Goal: Task Accomplishment & Management: Complete application form

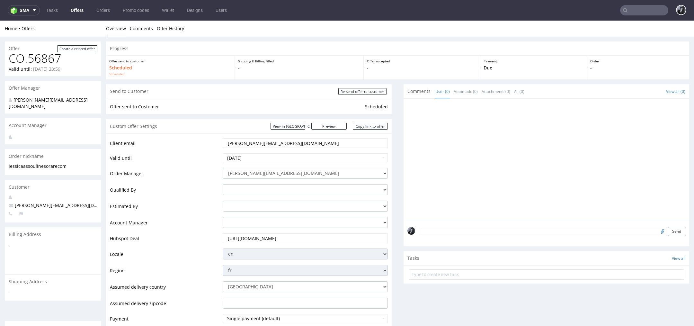
click at [75, 10] on link "Offers" at bounding box center [77, 10] width 21 height 10
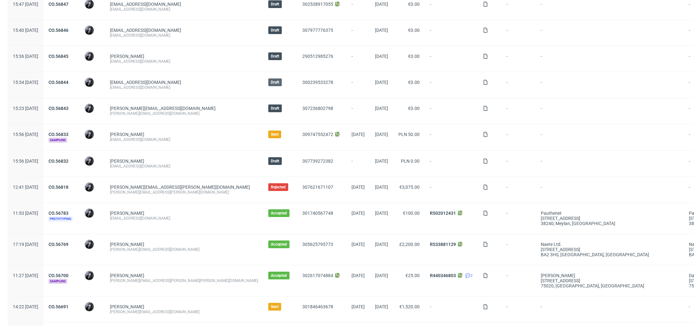
scroll to position [164, 0]
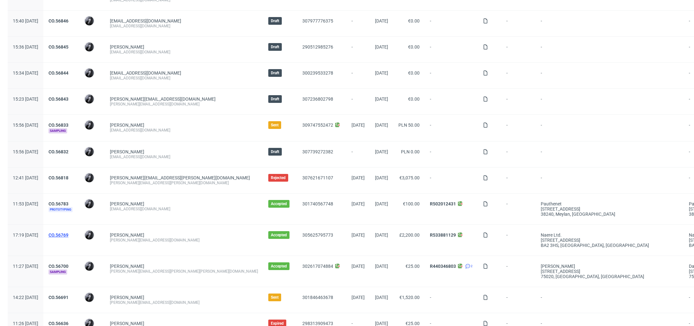
click at [68, 234] on link "CO.56769" at bounding box center [59, 234] width 20 height 5
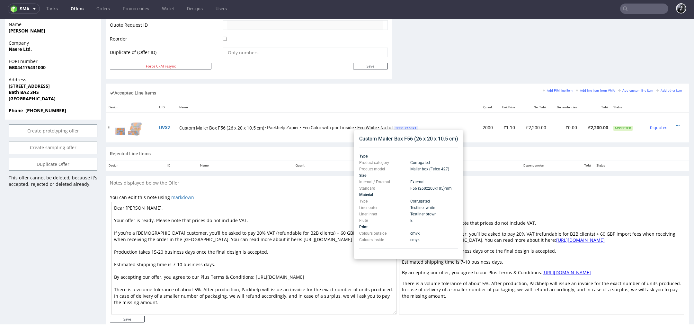
scroll to position [328, 0]
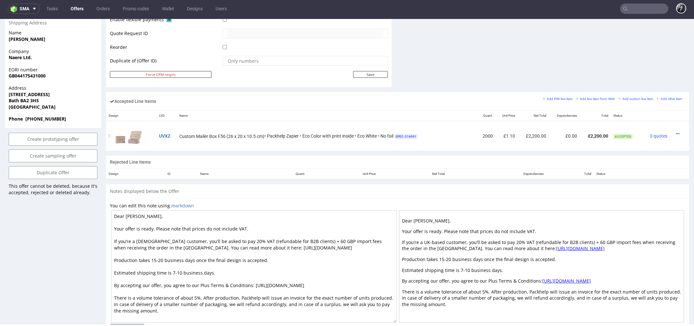
click at [672, 130] on div at bounding box center [677, 133] width 10 height 6
click at [676, 132] on icon at bounding box center [678, 133] width 4 height 4
click at [429, 136] on div "Custom Mailer Box F56 (26 x 20 x 10.5 cm) • Packhelp Zapier • Eco Color with pr…" at bounding box center [326, 136] width 295 height 7
click at [406, 137] on span "SPEC- 216091" at bounding box center [405, 136] width 23 height 5
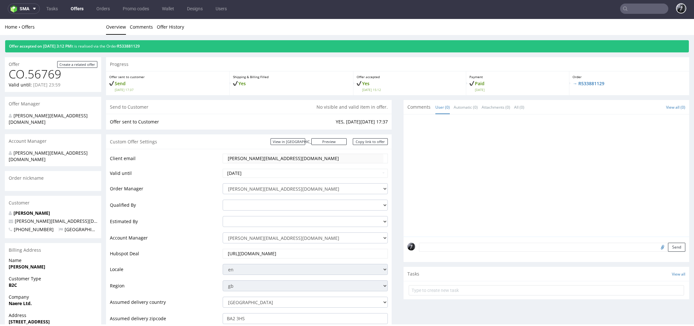
scroll to position [349, 0]
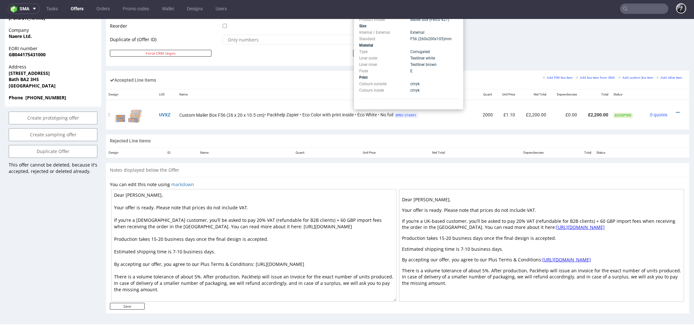
click at [414, 113] on span "SPEC- 216091" at bounding box center [405, 115] width 23 height 5
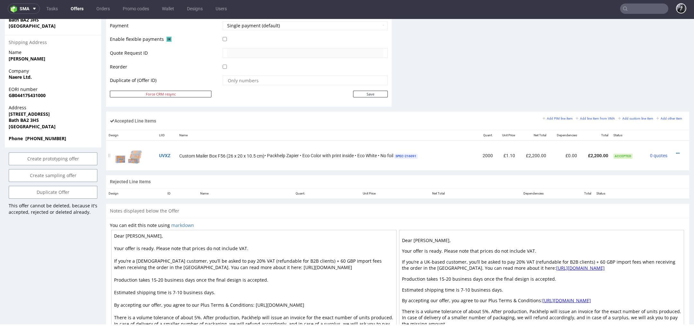
scroll to position [301, 0]
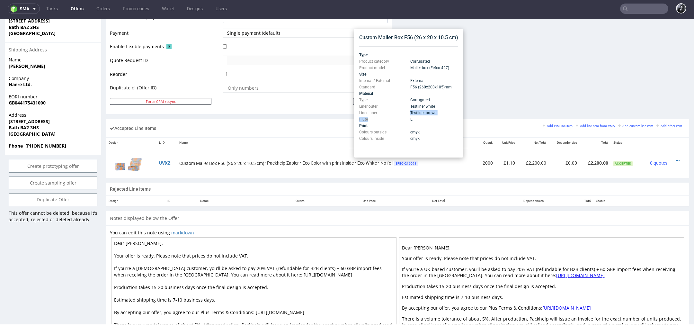
drag, startPoint x: 410, startPoint y: 112, endPoint x: 438, endPoint y: 116, distance: 27.8
click at [438, 116] on tbody "Type Product category Corrugated Product model Mailer box (Fefco 427) Size Inte…" at bounding box center [408, 97] width 99 height 90
click at [427, 133] on td "cmyk" at bounding box center [433, 132] width 49 height 6
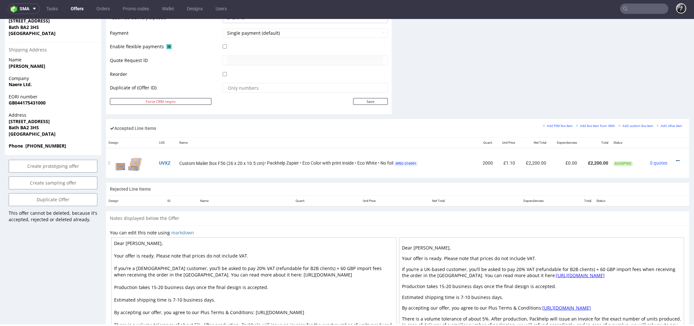
click at [676, 159] on icon at bounding box center [678, 160] width 4 height 4
click at [654, 100] on span "Edit item price" at bounding box center [651, 100] width 46 height 6
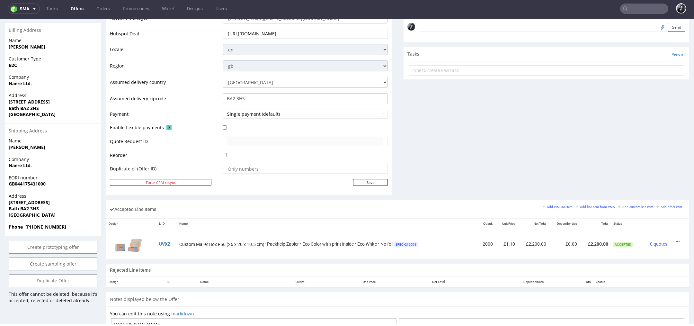
scroll to position [220, 0]
click at [676, 239] on icon at bounding box center [678, 241] width 4 height 4
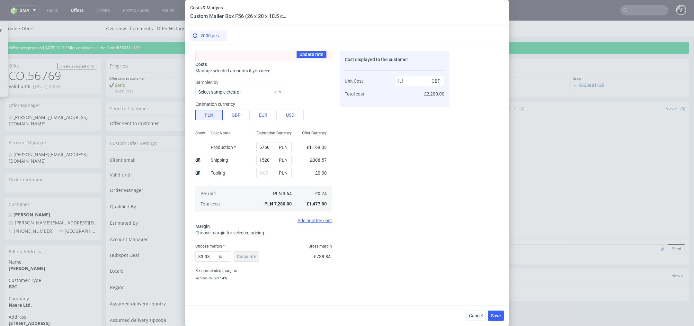
scroll to position [60, 0]
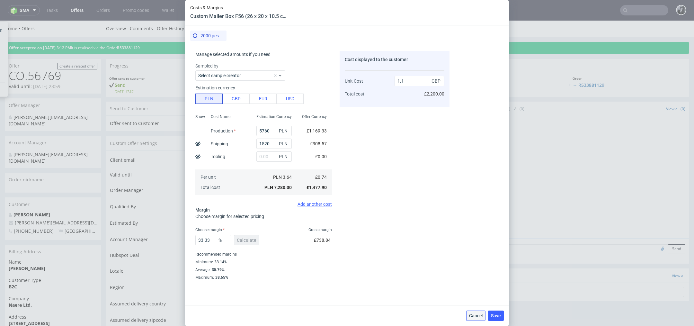
click at [471, 315] on span "Cancel" at bounding box center [475, 315] width 13 height 4
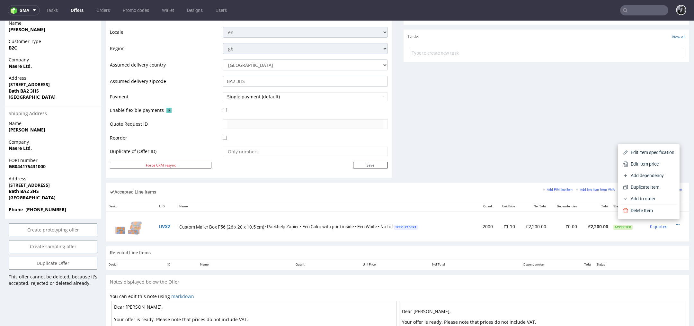
scroll to position [235, 0]
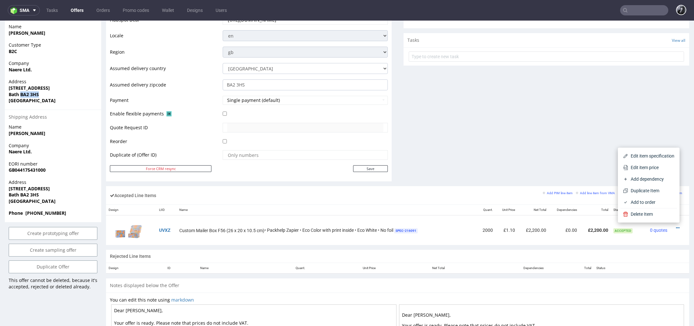
drag, startPoint x: 40, startPoint y: 82, endPoint x: 21, endPoint y: 82, distance: 19.0
click at [21, 91] on span "Bath BA2 3HS" at bounding box center [53, 94] width 89 height 6
copy strong "BA2 3HS"
click at [582, 193] on link "Add line item from VMA" at bounding box center [595, 193] width 39 height 4
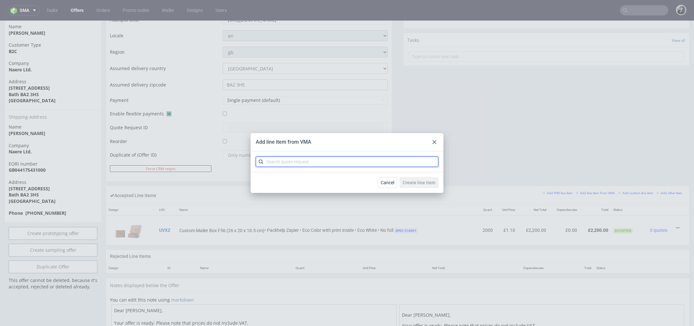
click at [371, 166] on input "text" at bounding box center [347, 161] width 182 height 10
type input "CBMP"
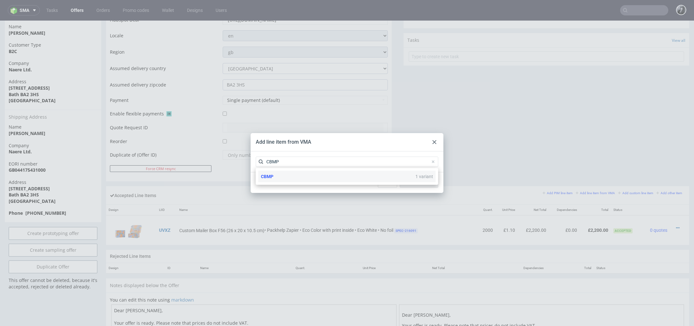
click at [303, 177] on div "CBMP 1 variant" at bounding box center [346, 177] width 177 height 12
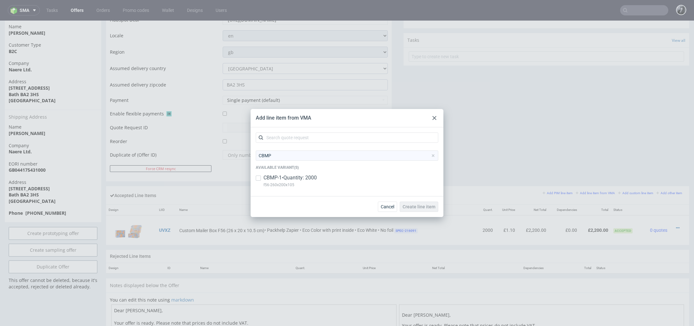
click at [288, 178] on p "CBMP-1 • Quantity: 2000" at bounding box center [289, 177] width 53 height 7
checkbox input "true"
click at [423, 207] on span "Create line item" at bounding box center [419, 206] width 33 height 4
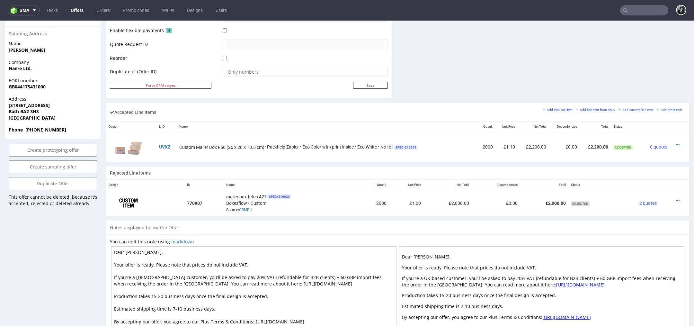
scroll to position [314, 0]
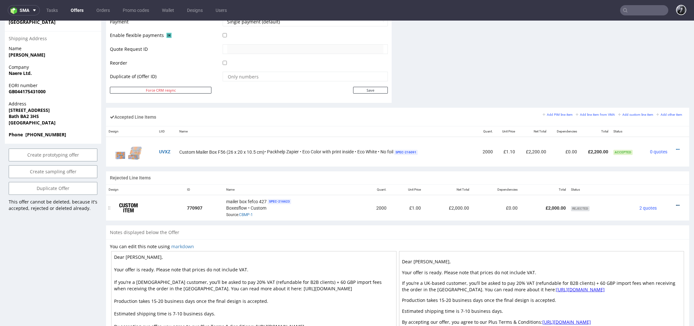
click at [676, 204] on icon at bounding box center [678, 205] width 4 height 4
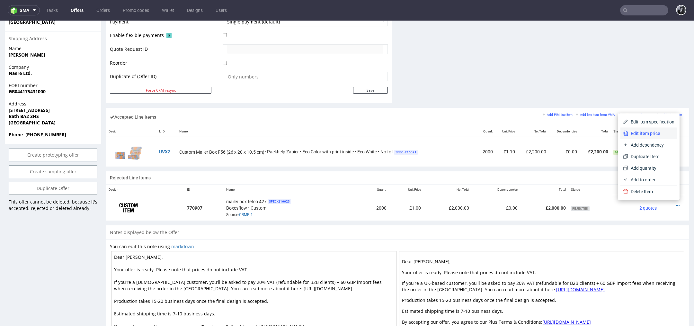
click at [645, 133] on span "Edit item price" at bounding box center [651, 133] width 46 height 6
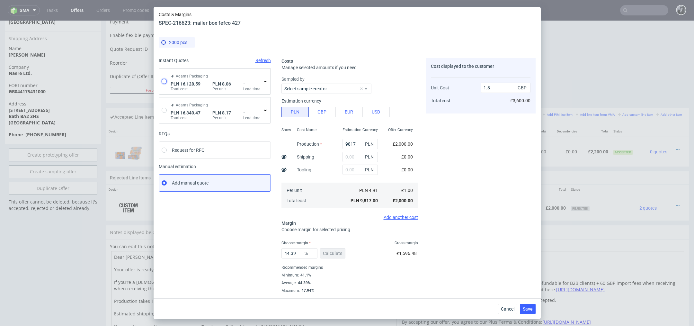
click at [164, 82] on input "radio" at bounding box center [164, 81] width 5 height 5
radio input "true"
radio input "false"
type input "11393.7"
type input "2319.03"
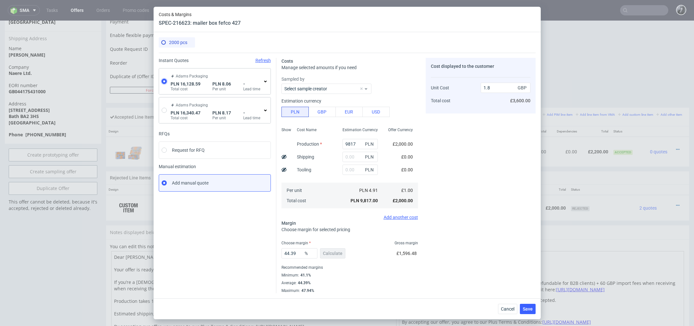
type input "2415.86"
type input "1.65"
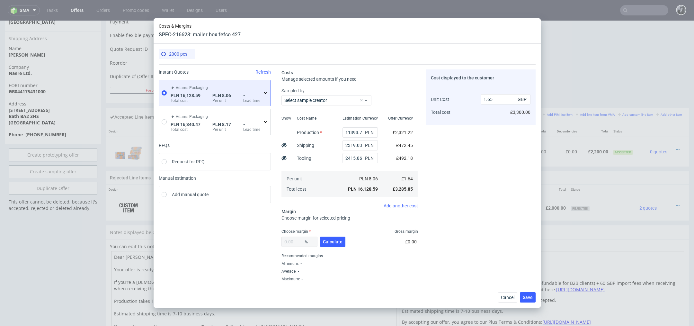
click at [266, 93] on icon at bounding box center [265, 92] width 5 height 5
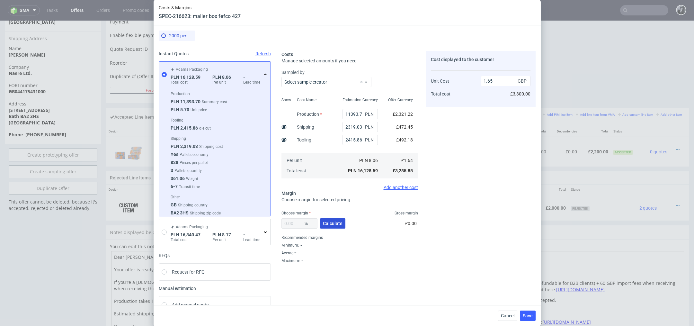
click at [334, 226] on button "Calculate" at bounding box center [332, 223] width 25 height 10
type input "30.49"
type input "2.37"
drag, startPoint x: 363, startPoint y: 141, endPoint x: 329, endPoint y: 140, distance: 34.1
click at [329, 140] on div "Show Cost Name Production Shipping Tooling Per unit Total cost Estimation Curre…" at bounding box center [349, 137] width 137 height 85
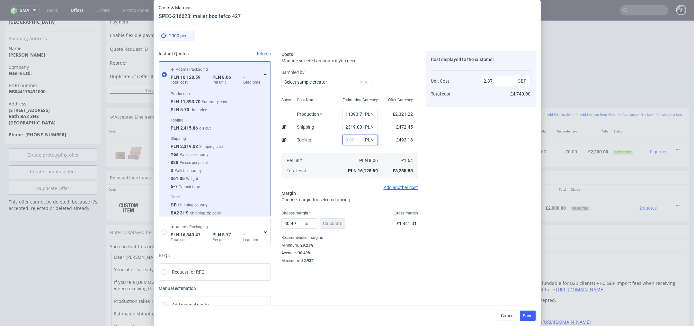
type input "2.01"
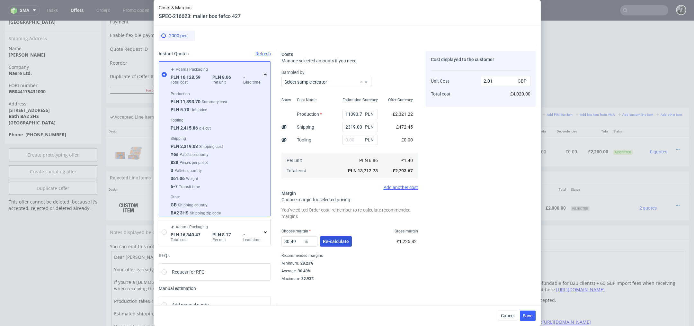
click at [325, 237] on button "Re-calculate" at bounding box center [336, 241] width 32 height 10
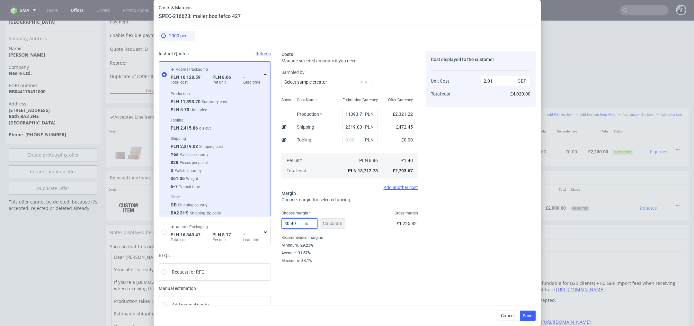
drag, startPoint x: 298, startPoint y: 223, endPoint x: 270, endPoint y: 223, distance: 28.6
click at [270, 223] on div "Instant Quotes Refresh Adams Packaging PLN 16,128.59 Total cost PLN 8.06 Per un…" at bounding box center [347, 182] width 377 height 272
type input "20"
type input "1.75"
type input "20"
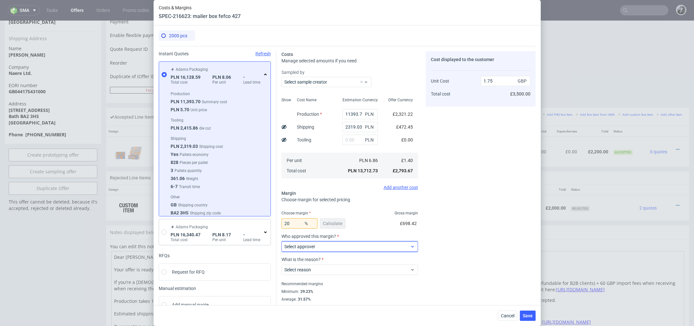
click at [382, 247] on span "Select approver" at bounding box center [347, 246] width 126 height 6
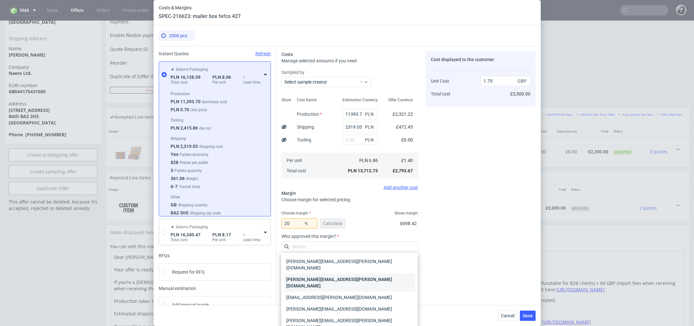
click at [369, 274] on div "[PERSON_NAME][EMAIL_ADDRESS][PERSON_NAME][DOMAIN_NAME]" at bounding box center [349, 282] width 131 height 18
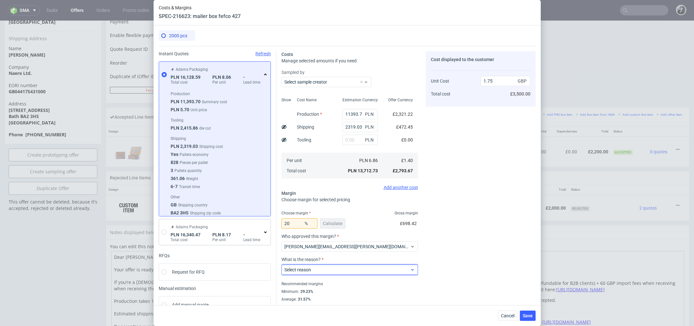
click at [360, 271] on span "Select reason" at bounding box center [347, 269] width 126 height 6
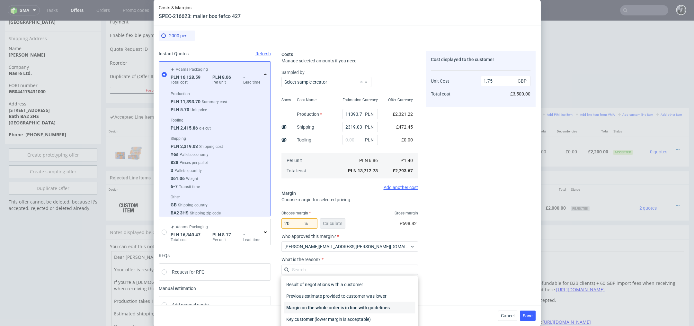
click at [356, 309] on div "Margin on the whole order is in line with guidelines" at bounding box center [349, 308] width 131 height 12
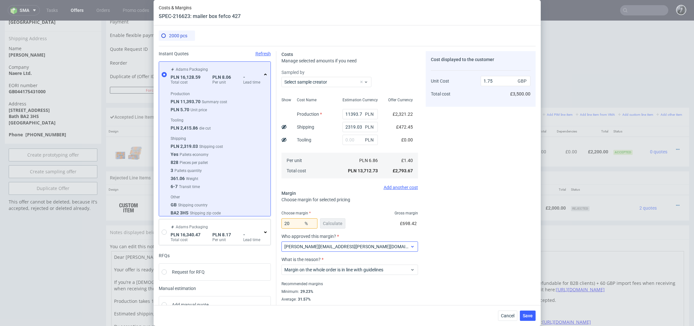
scroll to position [17, 0]
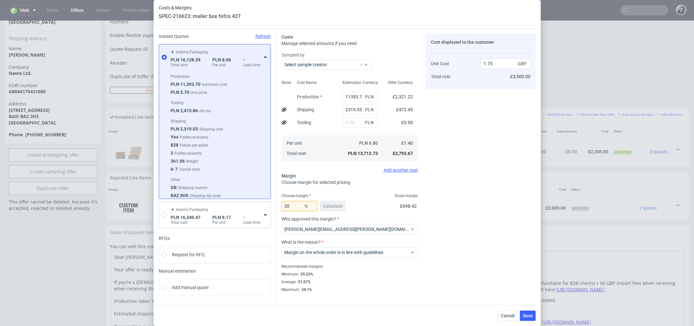
click at [468, 215] on div "Cost displayed to the customer Unit Cost Total cost 1.75 GBP £3,500.00" at bounding box center [481, 163] width 110 height 258
click at [509, 317] on span "Cancel" at bounding box center [507, 315] width 13 height 4
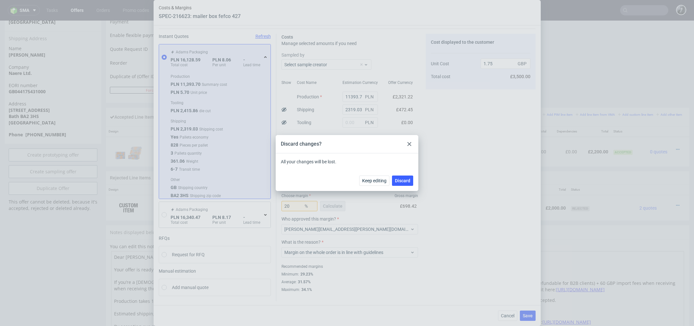
click at [409, 143] on icon at bounding box center [409, 144] width 4 height 4
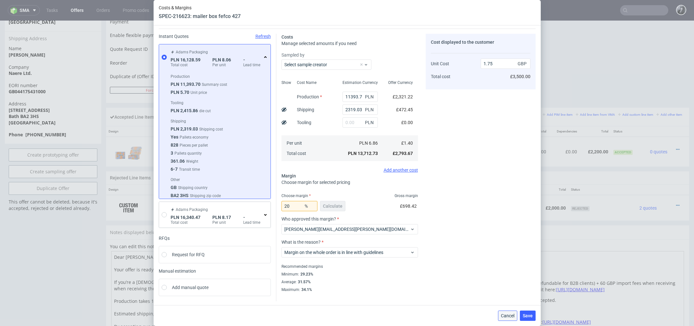
click at [511, 318] on button "Cancel" at bounding box center [507, 315] width 19 height 10
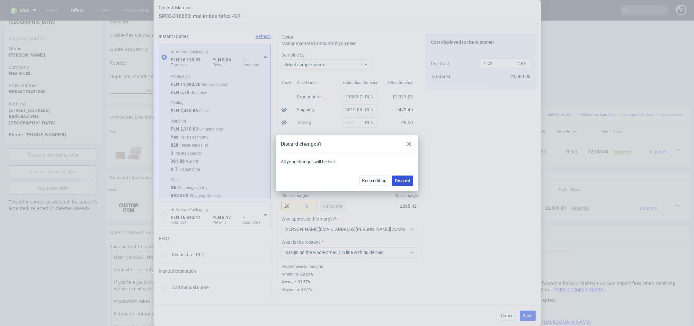
click at [402, 178] on span "Discard" at bounding box center [402, 180] width 15 height 4
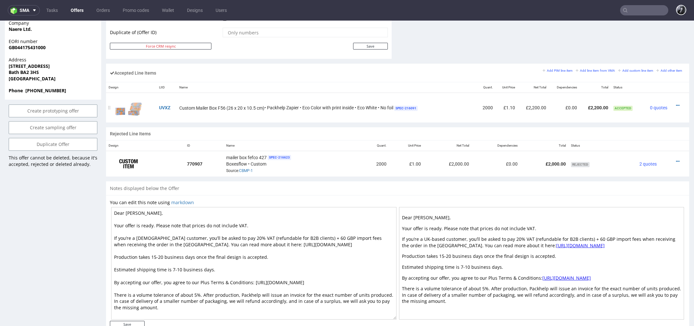
scroll to position [374, 0]
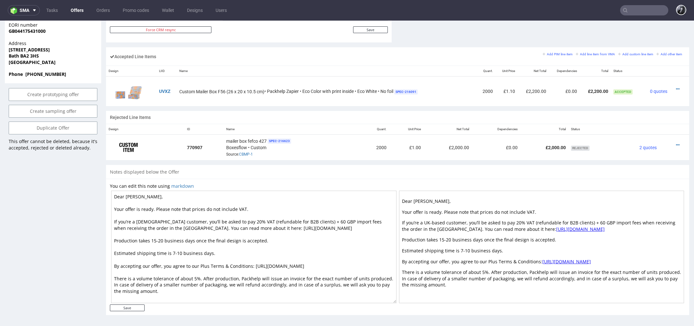
drag, startPoint x: 282, startPoint y: 228, endPoint x: 113, endPoint y: 220, distance: 168.5
click at [113, 220] on textarea "Dear Philippa, Your offer is ready. Please note that prices do not include VAT.…" at bounding box center [253, 247] width 285 height 112
click at [97, 234] on div "Offer Create a related offer CO.56769 Valid until: September 19, 2025 23:59 Off…" at bounding box center [53, 2] width 96 height 635
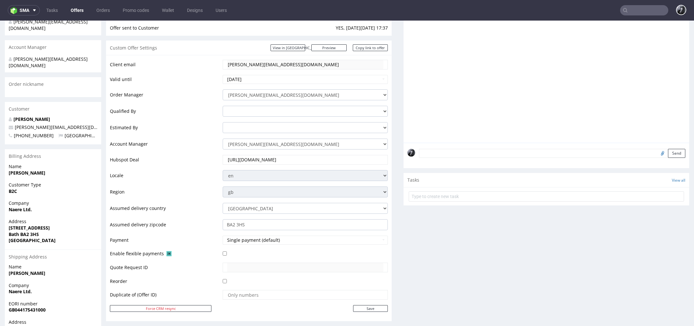
scroll to position [0, 0]
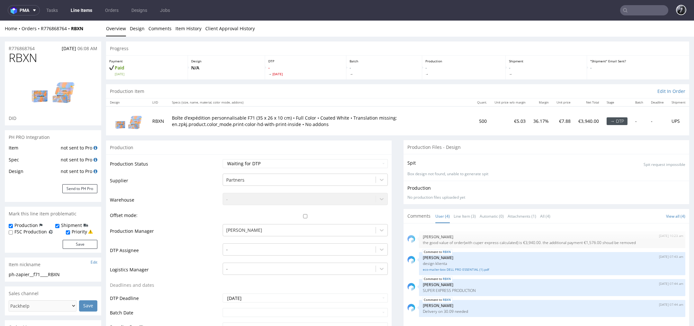
scroll to position [210, 0]
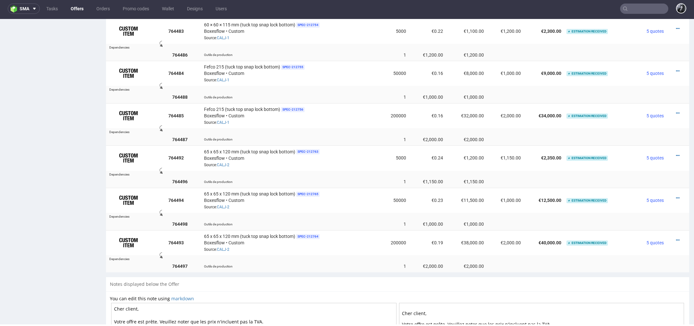
scroll to position [426, 0]
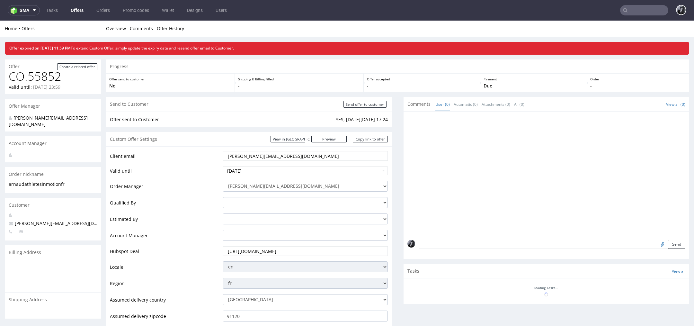
click at [72, 11] on link "Offers" at bounding box center [77, 10] width 21 height 10
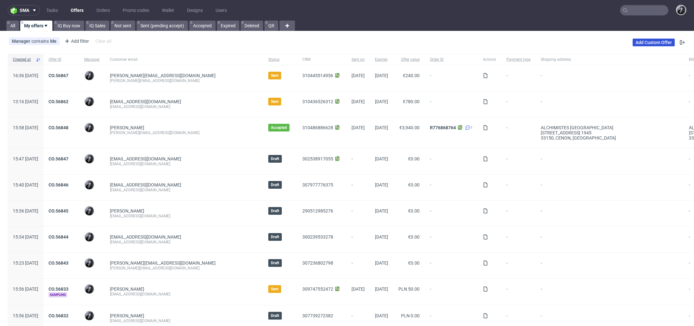
click at [647, 42] on link "Add Custom Offer" at bounding box center [654, 43] width 42 height 8
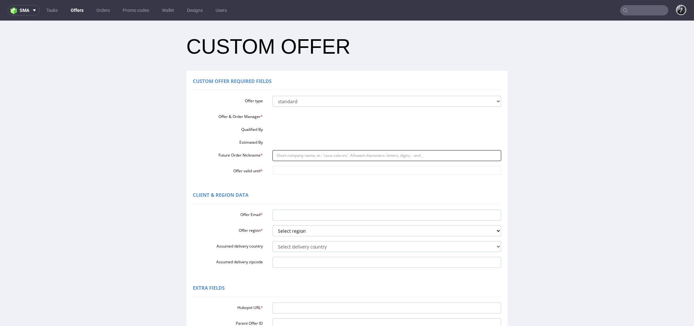
click at [297, 151] on input "Future Order Nickname *" at bounding box center [386, 155] width 229 height 11
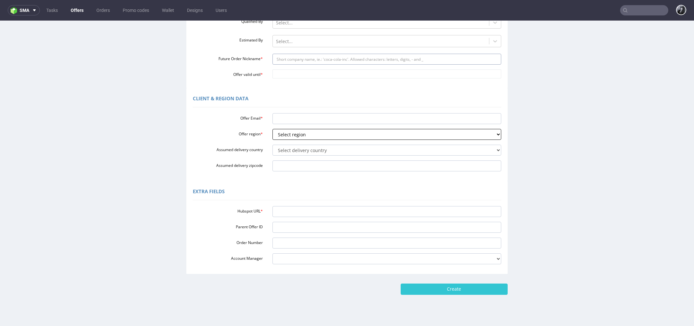
scroll to position [124, 0]
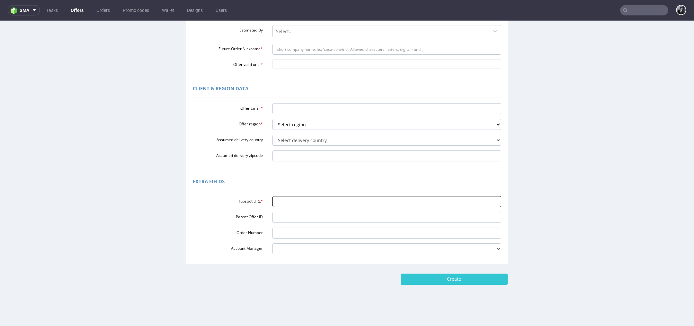
click at [308, 205] on input "Hubspot URL *" at bounding box center [386, 201] width 229 height 11
paste input "https://app-eu1.hubspot.com/contacts/25600958/record/0-3/306183297251"
type input "https://app-eu1.hubspot.com/contacts/25600958/record/0-3/306183297251"
click at [311, 111] on input "Offer Email *" at bounding box center [386, 108] width 229 height 11
paste input "[PERSON_NAME][EMAIL_ADDRESS][PERSON_NAME][DOMAIN_NAME]"
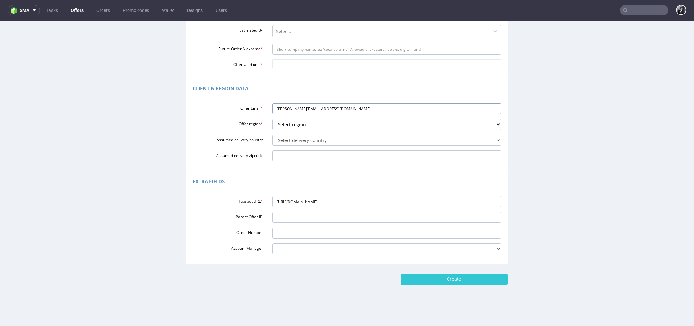
scroll to position [76, 0]
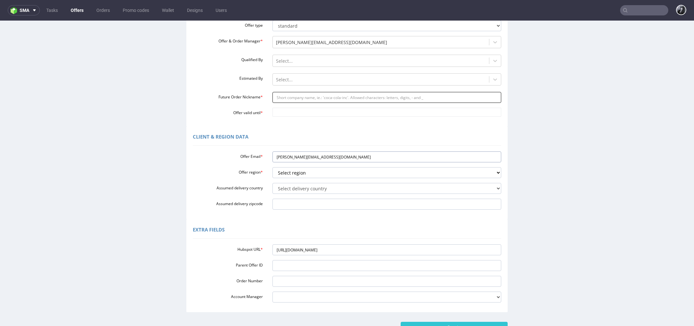
type input "[PERSON_NAME][EMAIL_ADDRESS][PERSON_NAME][DOMAIN_NAME]"
click at [293, 94] on input "Future Order Nickname *" at bounding box center [386, 97] width 229 height 11
paste input "felixlegoffcandeurco"
type input "felixlegoffcandeurco"
click at [296, 113] on input "Offer valid until *" at bounding box center [386, 112] width 229 height 9
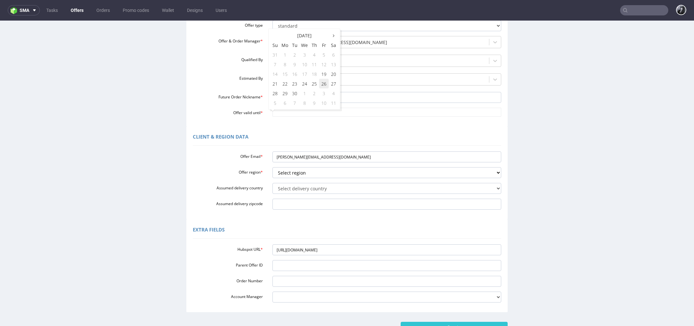
click at [324, 87] on td "26" at bounding box center [324, 84] width 10 height 10
type input "2025-09-26"
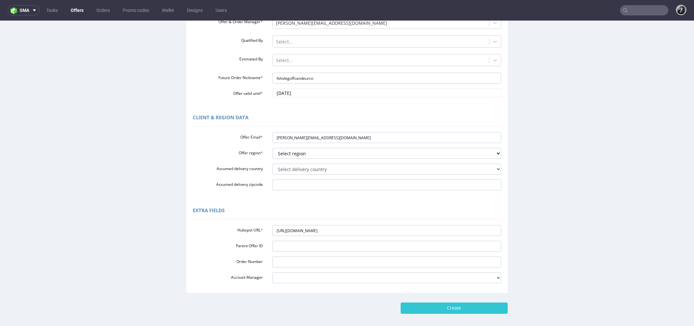
scroll to position [99, 0]
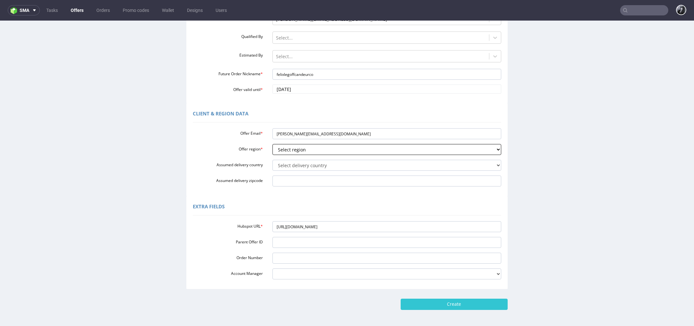
click at [326, 149] on select "Select region eu gb de pl fr it es" at bounding box center [386, 149] width 229 height 11
select select "fr"
click at [272, 144] on select "Select region eu gb de pl fr it es" at bounding box center [386, 149] width 229 height 11
click at [314, 164] on select "Select delivery country Andorra Afghanistan Anguilla Albania Armenia Antarctica…" at bounding box center [386, 165] width 229 height 11
select select "75"
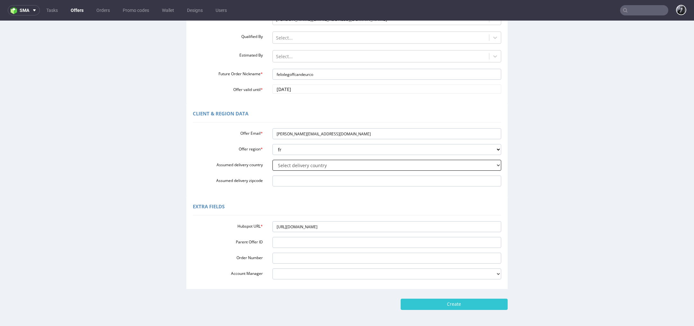
click at [272, 160] on select "Select delivery country Andorra Afghanistan Anguilla Albania Armenia Antarctica…" at bounding box center [386, 165] width 229 height 11
click at [309, 182] on input "Assumed delivery zipcode" at bounding box center [386, 180] width 229 height 11
paste input "93500"
type input "93500"
click at [443, 307] on input "Create" at bounding box center [454, 303] width 107 height 11
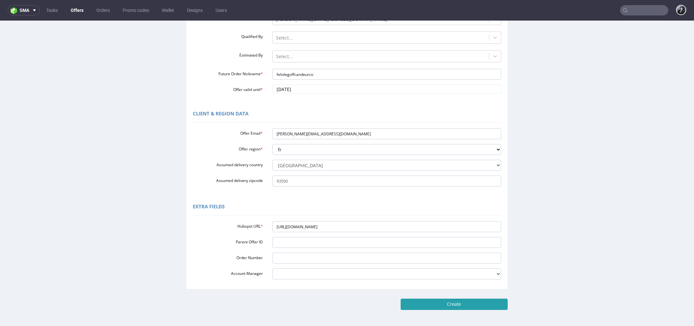
type input "Please wait..."
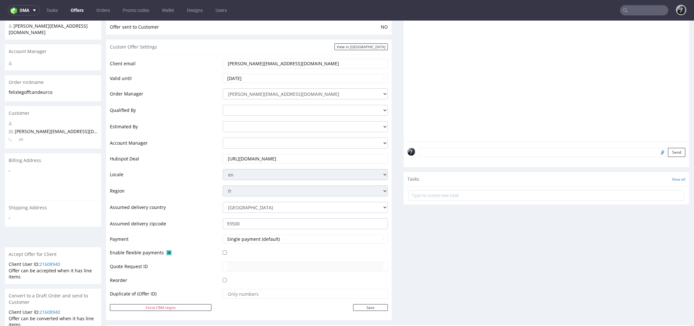
scroll to position [269, 0]
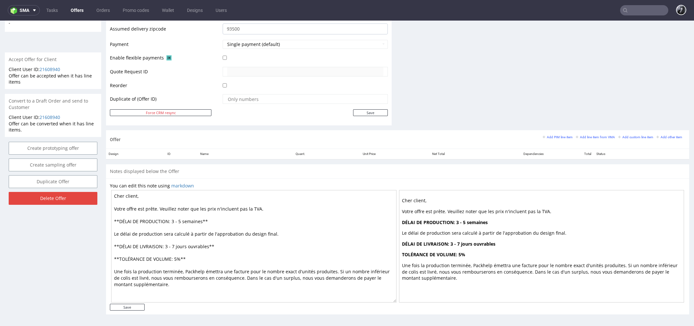
click at [136, 195] on textarea "Cher client, Votre offre est prête. Veuillez noter que les prix n'incluent pas …" at bounding box center [253, 246] width 285 height 112
click at [178, 221] on textarea "Cher Félix, Votre offre est prête. Veuillez noter que les prix n'incluent pas l…" at bounding box center [253, 246] width 285 height 112
click at [181, 221] on textarea "Cher Félix, Votre offre est prête. Veuillez noter que les prix n'incluent pas l…" at bounding box center [253, 246] width 285 height 112
click at [237, 243] on textarea "Cher Félix, Votre offre est prête. Veuillez noter que les prix n'incluent pas l…" at bounding box center [253, 246] width 285 height 112
drag, startPoint x: 175, startPoint y: 246, endPoint x: 165, endPoint y: 245, distance: 10.3
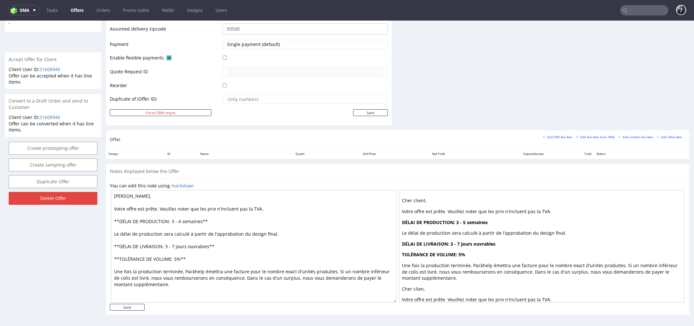
click at [165, 245] on textarea "Cher Félix, Votre offre est prête. Veuillez noter que les prix n'incluent pas l…" at bounding box center [253, 246] width 285 height 112
type textarea "Cher Félix, Votre offre est prête. Veuillez noter que les prix n'incluent pas l…"
click at [129, 307] on input "Save" at bounding box center [127, 307] width 35 height 7
type input "In progress..."
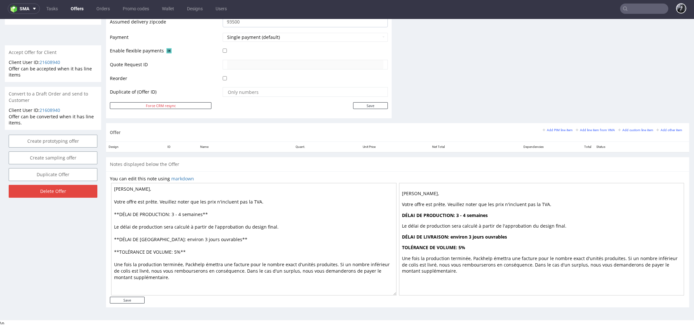
scroll to position [275, 0]
click at [551, 128] on small "Add PIM line item" at bounding box center [558, 130] width 30 height 4
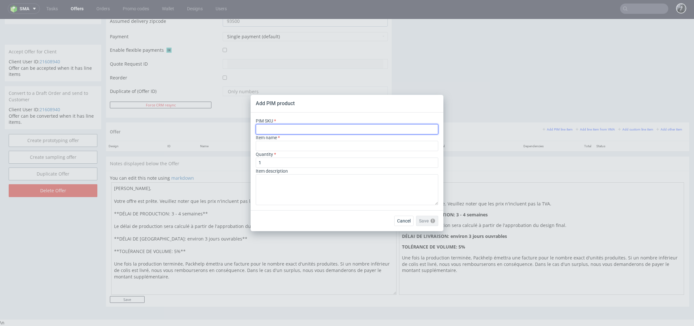
click at [317, 125] on input "text" at bounding box center [347, 129] width 182 height 10
paste input "box--mailer-box--56--cardboard-coated--print-color-hd-with-print-inside--foil-m…"
type input "box--mailer-box--56--cardboard-coated--print-color-hd-with-print-inside--foil-m…"
type input "Versandschachtel"
type input "box--mailer-box--56--cardboard-coated--print-color-hd-with-print-inside--foil-m…"
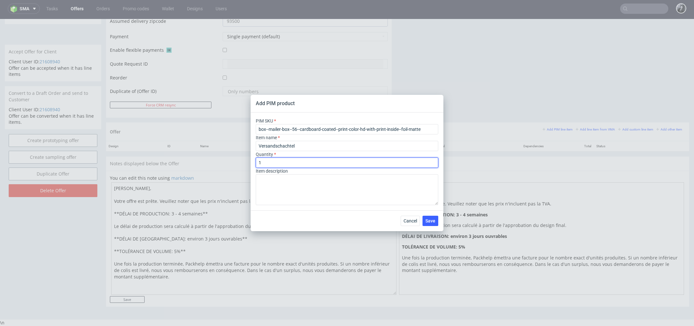
click at [297, 164] on input "1" at bounding box center [347, 162] width 182 height 10
type input "100"
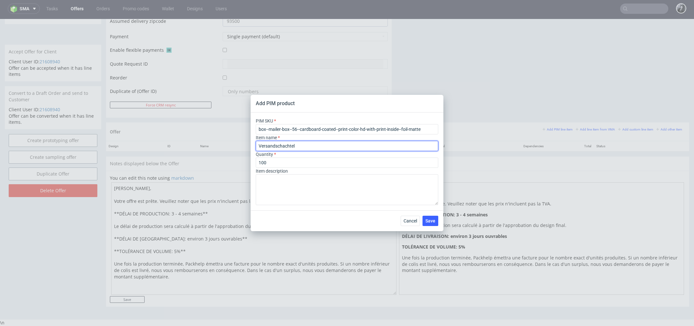
drag, startPoint x: 307, startPoint y: 143, endPoint x: 230, endPoint y: 142, distance: 76.8
click at [230, 142] on div "Add PIM product PIM SKU box--mailer-box--56--cardboard-coated--print-color-hd-w…" at bounding box center [347, 163] width 694 height 326
drag, startPoint x: 308, startPoint y: 144, endPoint x: 228, endPoint y: 143, distance: 79.4
click at [229, 144] on div "Add PIM product PIM SKU box--mailer-box--56--cardboard-coated--print-color-hd-w…" at bounding box center [347, 163] width 694 height 326
paste input "Boîte d’expédition personnalisable F56 (26 x 20 x 10.5 cm)"
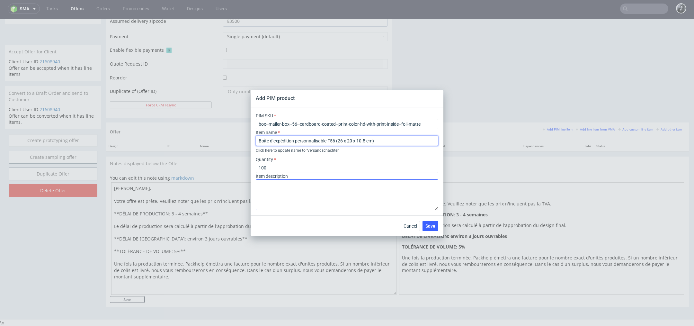
type input "Boîte d’expédition personnalisable F56 (26 x 20 x 10.5 cm)"
click at [373, 203] on textarea at bounding box center [347, 194] width 182 height 31
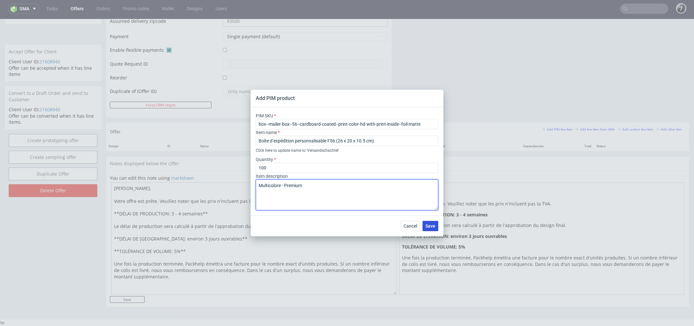
type textarea "Multicolore - Premium"
click at [433, 226] on span "Save" at bounding box center [430, 226] width 10 height 4
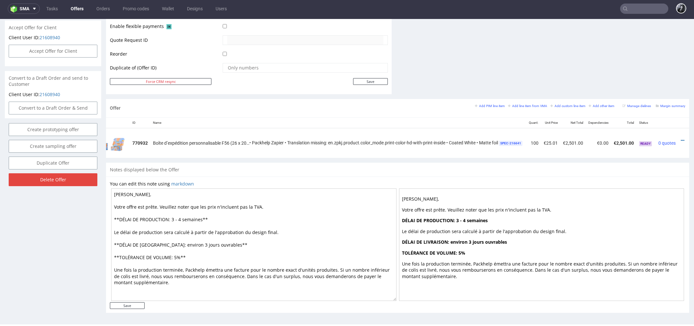
scroll to position [0, 31]
click at [676, 138] on icon at bounding box center [678, 140] width 4 height 4
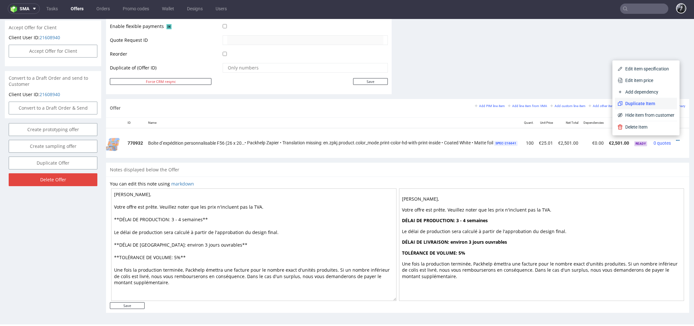
click at [654, 101] on span "Duplicate Item" at bounding box center [649, 103] width 52 height 6
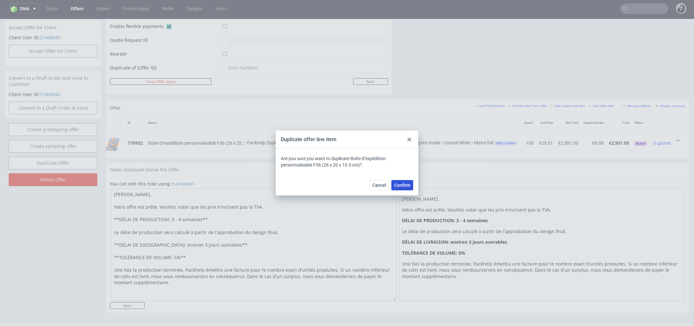
click at [405, 183] on span "Confirm" at bounding box center [402, 185] width 16 height 4
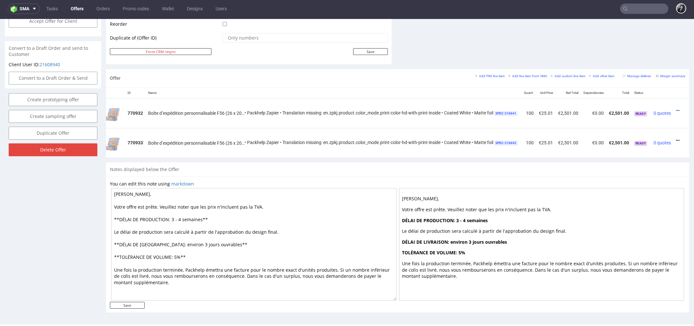
click at [676, 139] on icon at bounding box center [678, 140] width 4 height 4
click at [647, 83] on span "Edit item price" at bounding box center [649, 80] width 52 height 6
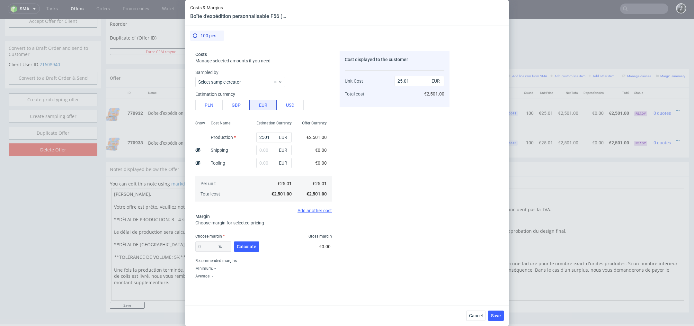
click at [476, 321] on div "Cancel Save" at bounding box center [347, 315] width 324 height 21
click at [476, 318] on button "Cancel" at bounding box center [475, 315] width 19 height 10
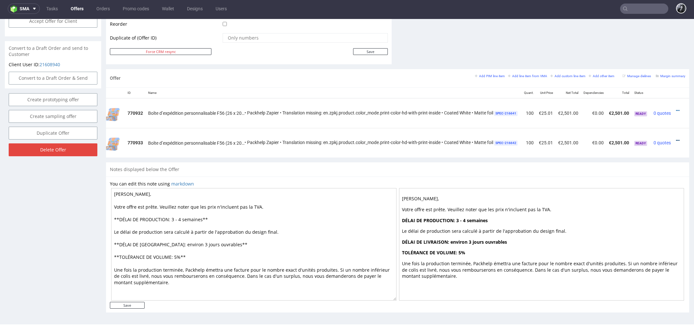
click at [676, 138] on icon at bounding box center [678, 140] width 4 height 4
click at [643, 69] on span "Edit item specification" at bounding box center [649, 68] width 52 height 6
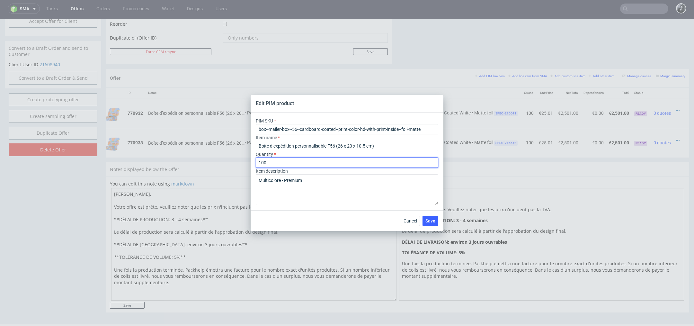
click at [290, 164] on input "100" at bounding box center [347, 162] width 182 height 10
type input "1"
type input "500"
click at [435, 220] on span "Save" at bounding box center [430, 220] width 10 height 4
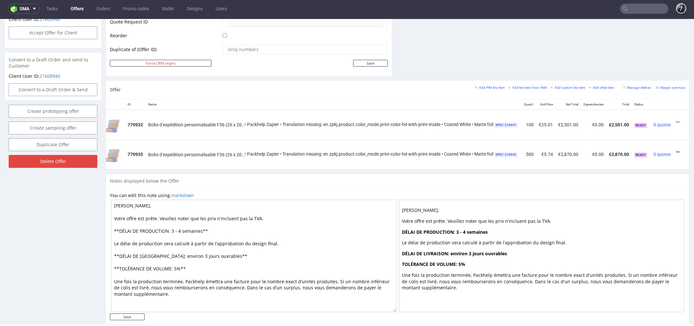
click at [676, 150] on icon at bounding box center [678, 152] width 4 height 4
click at [653, 113] on span "Duplicate Item" at bounding box center [649, 114] width 52 height 6
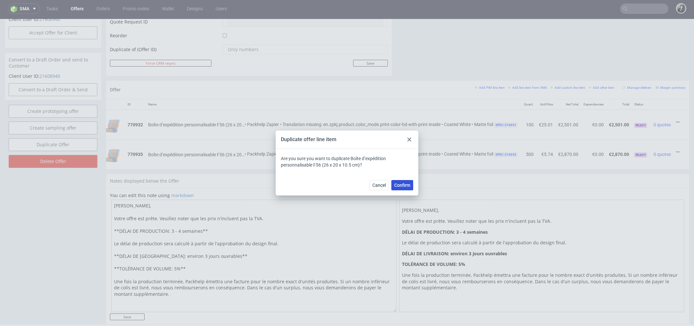
click at [405, 183] on span "Confirm" at bounding box center [402, 185] width 16 height 4
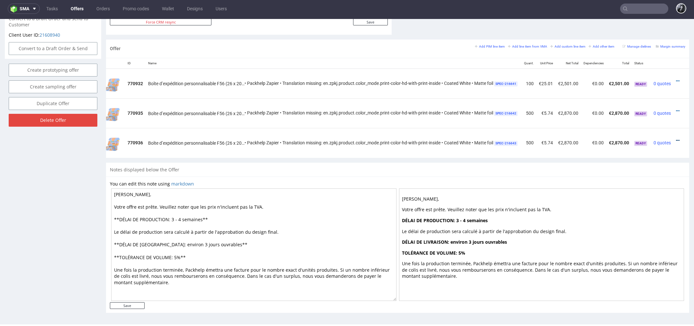
click at [676, 139] on icon at bounding box center [678, 140] width 4 height 4
click at [643, 71] on span "Edit item specification" at bounding box center [649, 69] width 52 height 6
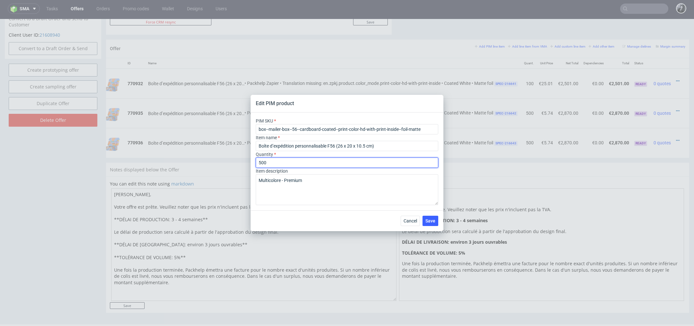
drag, startPoint x: 327, startPoint y: 165, endPoint x: 220, endPoint y: 151, distance: 107.9
click at [220, 151] on div "Edit PIM product PIM SKU box--mailer-box--56--cardboard-coated--print-color-hd-…" at bounding box center [347, 163] width 694 height 326
type input "1000"
click at [425, 220] on button "Save" at bounding box center [430, 221] width 16 height 10
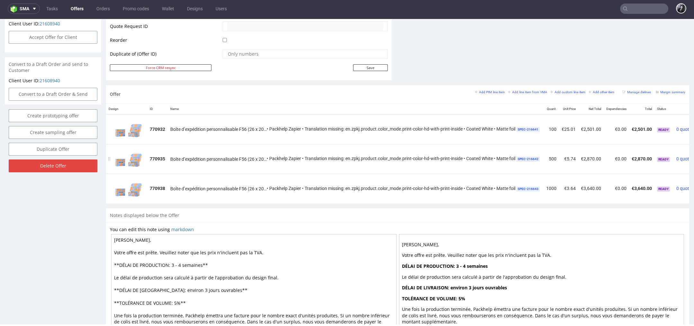
scroll to position [0, 31]
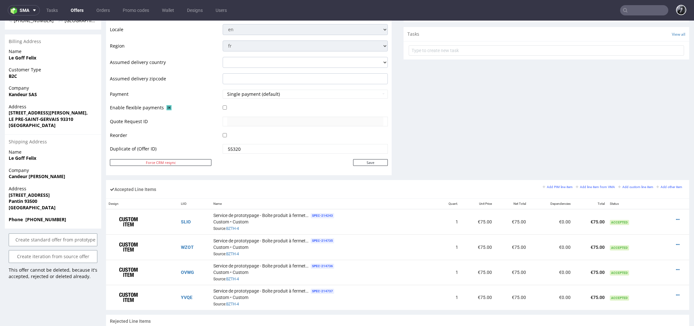
scroll to position [257, 0]
drag, startPoint x: 41, startPoint y: 195, endPoint x: 24, endPoint y: 197, distance: 17.1
click at [24, 199] on span "Pantin 93500" at bounding box center [53, 202] width 89 height 6
copy strong "93500"
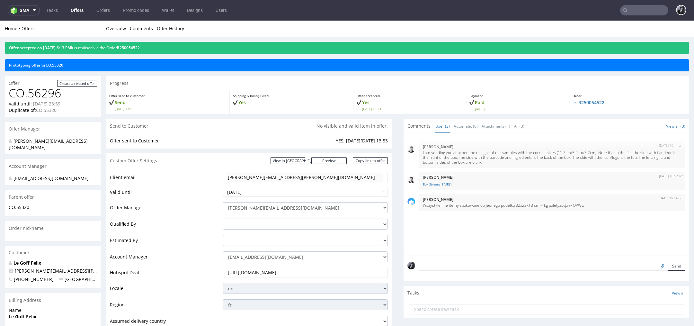
click at [641, 13] on input "text" at bounding box center [644, 10] width 48 height 10
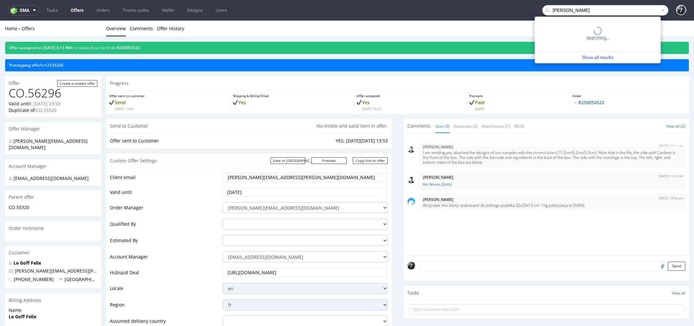
type input "[PERSON_NAME]"
